Goal: Information Seeking & Learning: Get advice/opinions

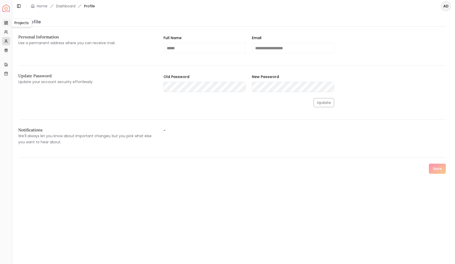
click at [9, 23] on link "Projects" at bounding box center [6, 23] width 8 height 8
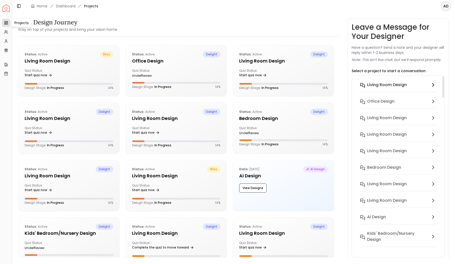
click at [409, 88] on button "Living Room design" at bounding box center [398, 88] width 84 height 16
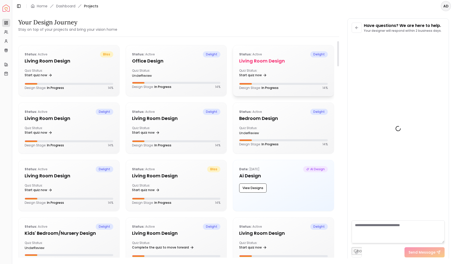
click at [268, 62] on h5 "Living Room design" at bounding box center [283, 60] width 89 height 7
click at [273, 61] on h5 "Living Room design" at bounding box center [283, 60] width 89 height 7
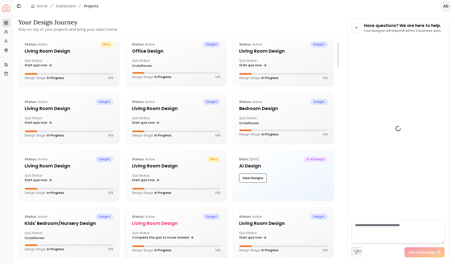
click at [170, 224] on h5 "Living Room design" at bounding box center [176, 223] width 89 height 7
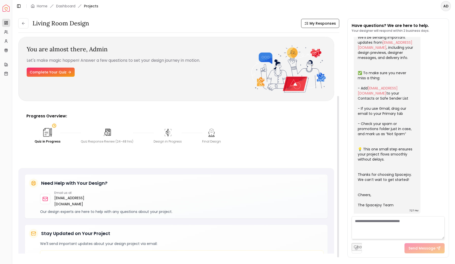
scroll to position [79, 0]
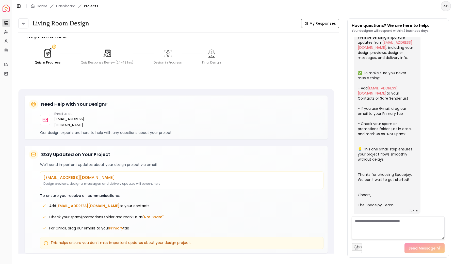
click at [6, 12] on div "Spacejoy Dashboard" at bounding box center [6, 8] width 8 height 13
click at [8, 9] on img "Spacejoy" at bounding box center [6, 8] width 7 height 7
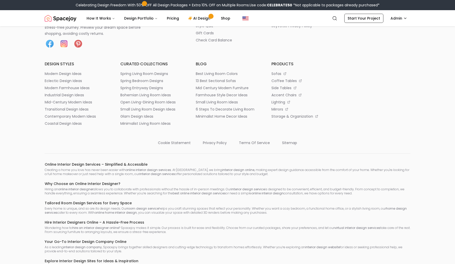
scroll to position [2801, 0]
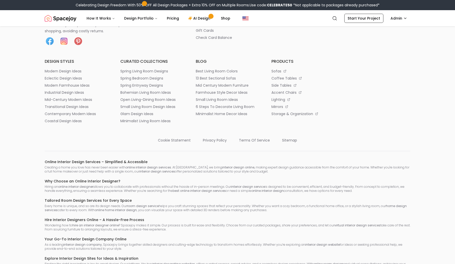
click at [211, 5] on p "hire a designer" at bounding box center [209, 1] width 26 height 5
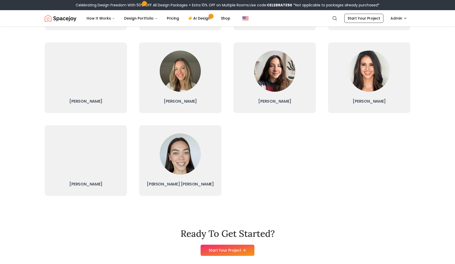
scroll to position [122, 0]
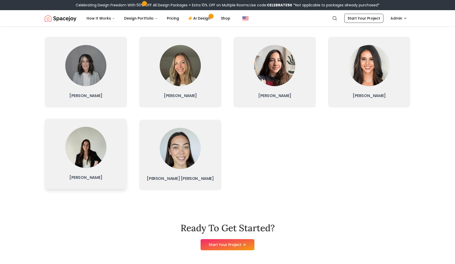
click at [94, 150] on img at bounding box center [85, 147] width 41 height 41
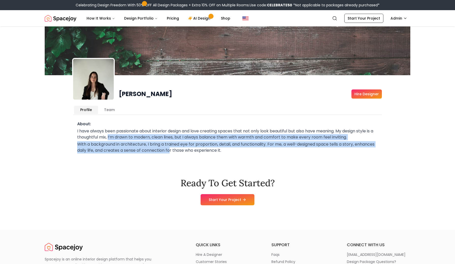
drag, startPoint x: 112, startPoint y: 134, endPoint x: 193, endPoint y: 149, distance: 82.6
click at [193, 149] on div "I have always been passionate about interior design and love creating spaces th…" at bounding box center [227, 140] width 301 height 25
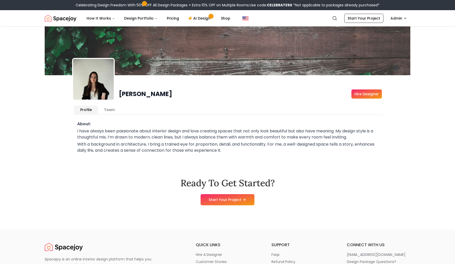
click at [224, 150] on p "With a background in architecture, I bring a trained eye for proportion, detail…" at bounding box center [227, 147] width 301 height 12
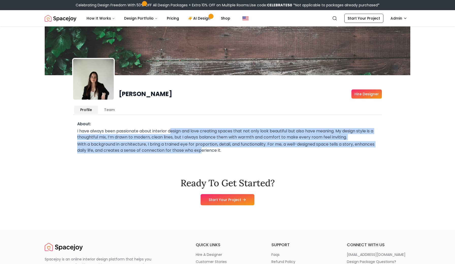
drag, startPoint x: 224, startPoint y: 150, endPoint x: 173, endPoint y: 129, distance: 55.2
click at [173, 129] on div "I have always been passionate about interior design and love creating spaces th…" at bounding box center [227, 140] width 301 height 25
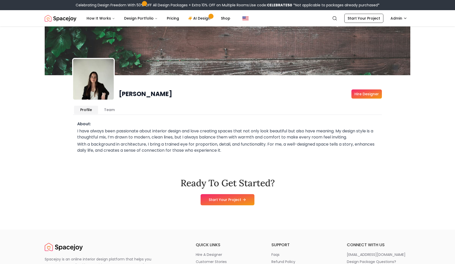
click at [175, 128] on div "About: I have always been passionate about interior design and love creating sp…" at bounding box center [227, 137] width 301 height 32
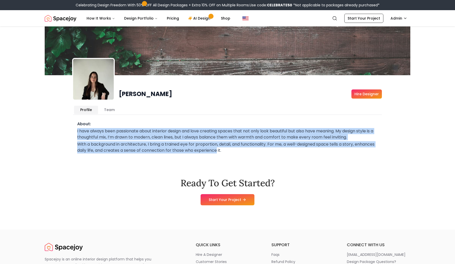
drag, startPoint x: 175, startPoint y: 128, endPoint x: 236, endPoint y: 148, distance: 64.9
click at [236, 148] on div "About: I have always been passionate about interior design and love creating sp…" at bounding box center [227, 137] width 301 height 32
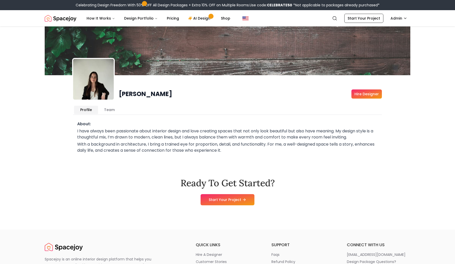
click at [244, 152] on p "With a background in architecture, I bring a trained eye for proportion, detail…" at bounding box center [227, 147] width 301 height 12
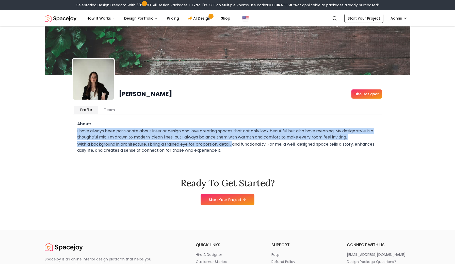
drag, startPoint x: 233, startPoint y: 144, endPoint x: 173, endPoint y: 122, distance: 64.2
click at [173, 122] on div "About: I have always been passionate about interior design and love creating sp…" at bounding box center [227, 137] width 301 height 32
click at [173, 122] on h3 "About:" at bounding box center [227, 124] width 301 height 6
